Goal: Transaction & Acquisition: Purchase product/service

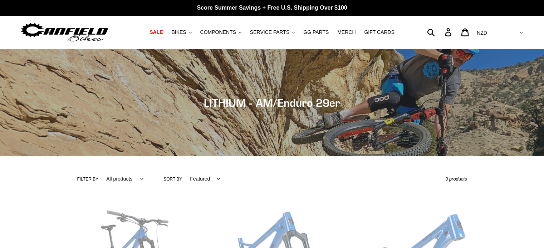
click at [91, 34] on img at bounding box center [64, 32] width 89 height 23
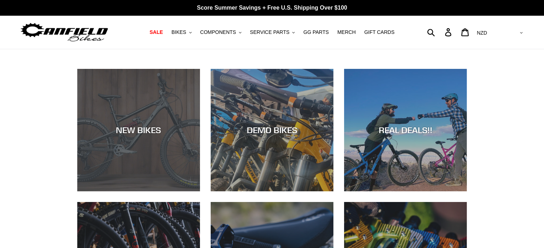
click at [133, 192] on div "NEW BIKES" at bounding box center [138, 192] width 123 height 0
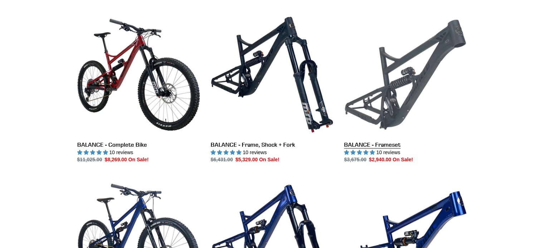
scroll to position [679, 0]
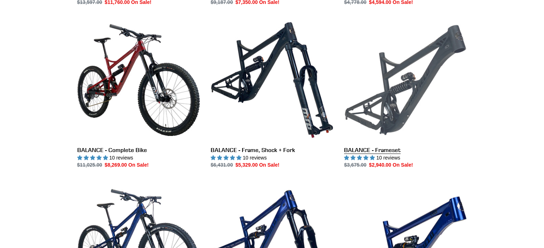
click at [397, 99] on link "BALANCE - Frameset" at bounding box center [405, 94] width 123 height 150
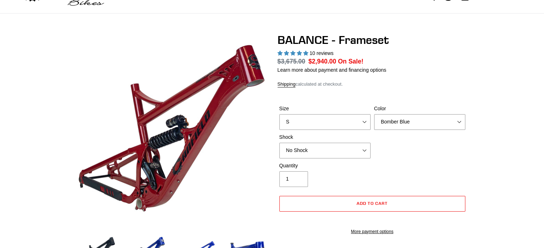
select select "highest-rating"
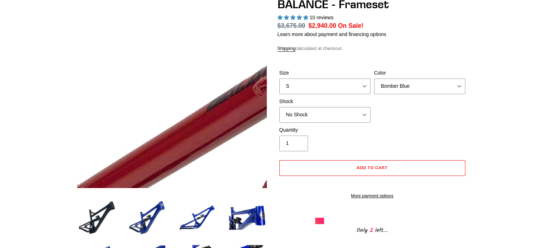
scroll to position [0, 0]
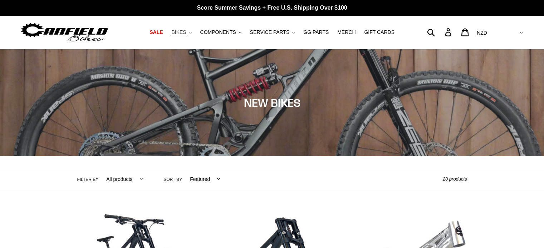
click at [186, 30] on span "BIKES" at bounding box center [178, 32] width 15 height 6
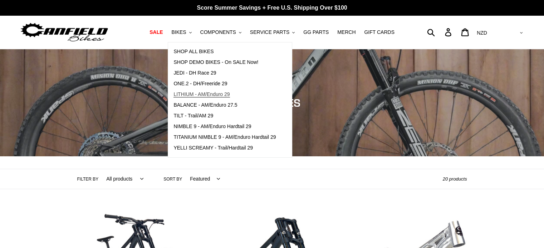
click at [210, 90] on link "LITHIUM - AM/Enduro 29" at bounding box center [224, 94] width 113 height 11
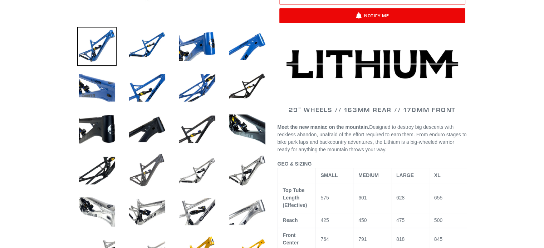
select select "highest-rating"
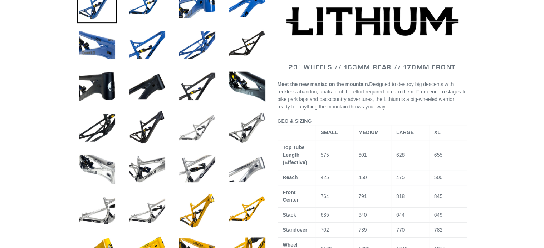
click at [205, 129] on img at bounding box center [196, 127] width 39 height 39
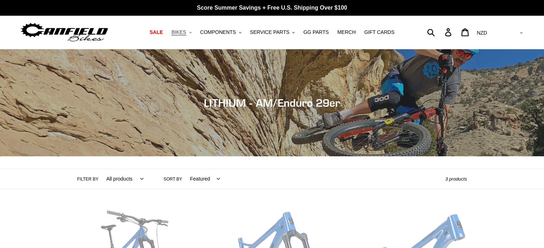
click at [186, 34] on span "BIKES" at bounding box center [178, 32] width 15 height 6
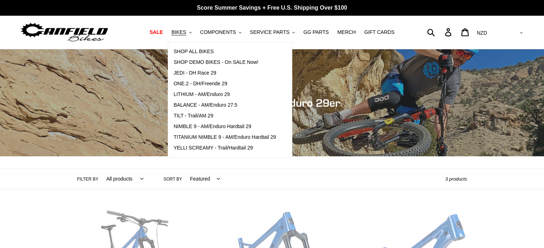
click at [77, 30] on img at bounding box center [64, 32] width 89 height 23
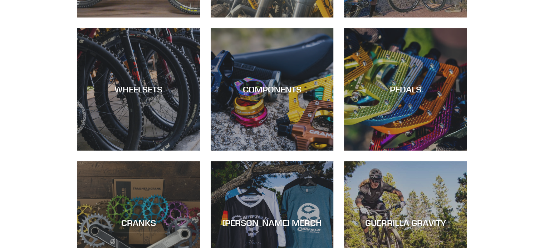
scroll to position [250, 0]
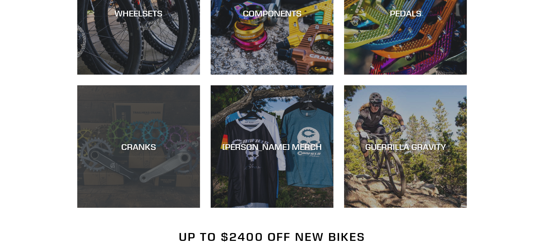
click at [156, 145] on div "CRANKS" at bounding box center [138, 147] width 123 height 10
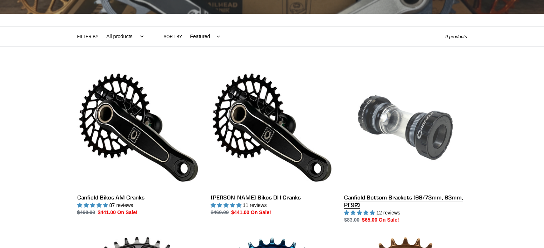
scroll to position [143, 0]
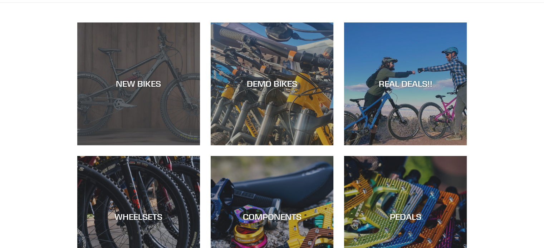
scroll to position [36, 0]
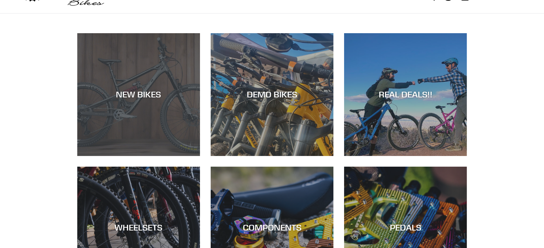
click at [132, 156] on div "NEW BIKES" at bounding box center [138, 156] width 123 height 0
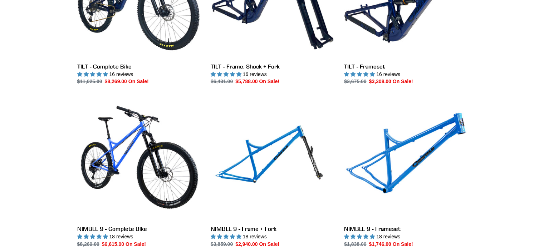
scroll to position [929, 0]
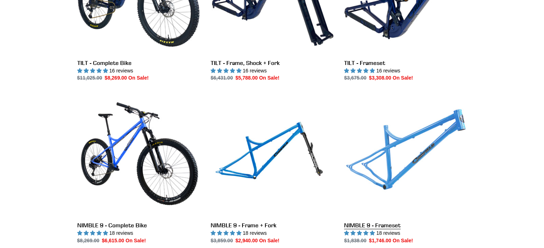
click at [396, 144] on link "NIMBLE 9 - Frameset" at bounding box center [405, 169] width 123 height 150
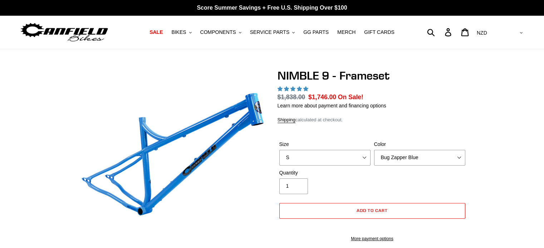
select select "highest-rating"
select select "L"
click at [279, 150] on select "S M L XL" at bounding box center [324, 158] width 91 height 16
click at [444, 157] on select "Bug Zapper Blue Purple Haze -Sold Out Galaxy Black" at bounding box center [419, 158] width 91 height 16
click at [374, 150] on select "Bug Zapper Blue Purple Haze -Sold Out Galaxy Black" at bounding box center [419, 158] width 91 height 16
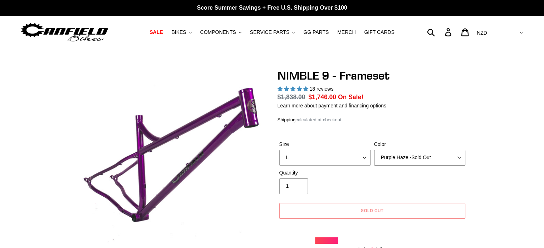
click at [426, 159] on select "Bug Zapper Blue Purple Haze -Sold Out Galaxy Black" at bounding box center [419, 158] width 91 height 16
select select "Galaxy Black"
click at [374, 150] on select "Bug Zapper Blue Purple Haze -Sold Out Galaxy Black" at bounding box center [419, 158] width 91 height 16
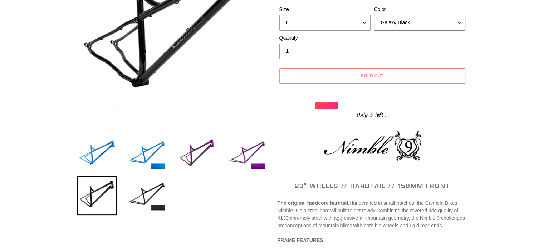
scroll to position [179, 0]
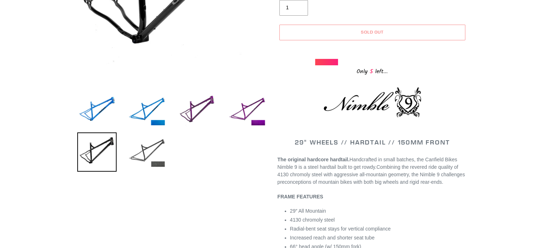
click at [161, 142] on img at bounding box center [146, 152] width 39 height 39
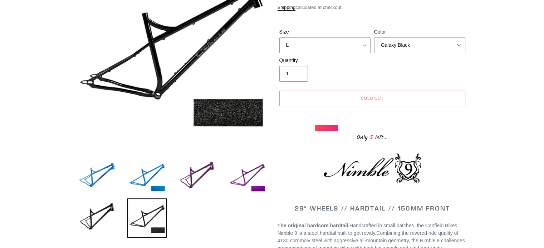
scroll to position [0, 0]
